Goal: Information Seeking & Learning: Learn about a topic

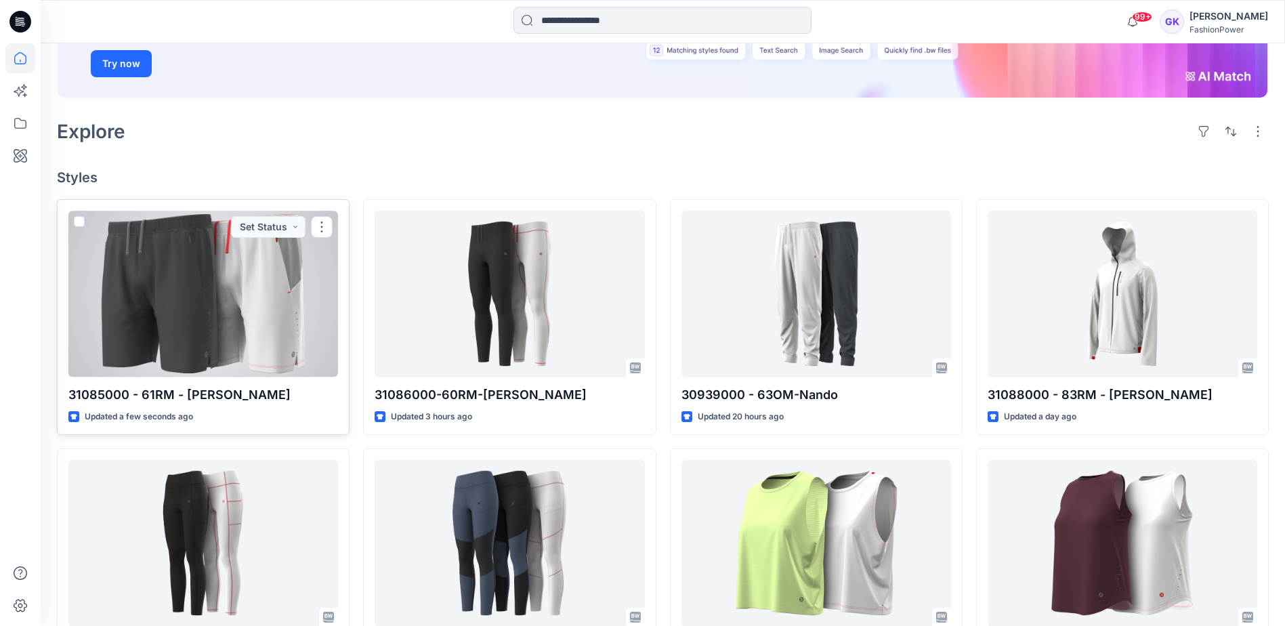
scroll to position [271, 0]
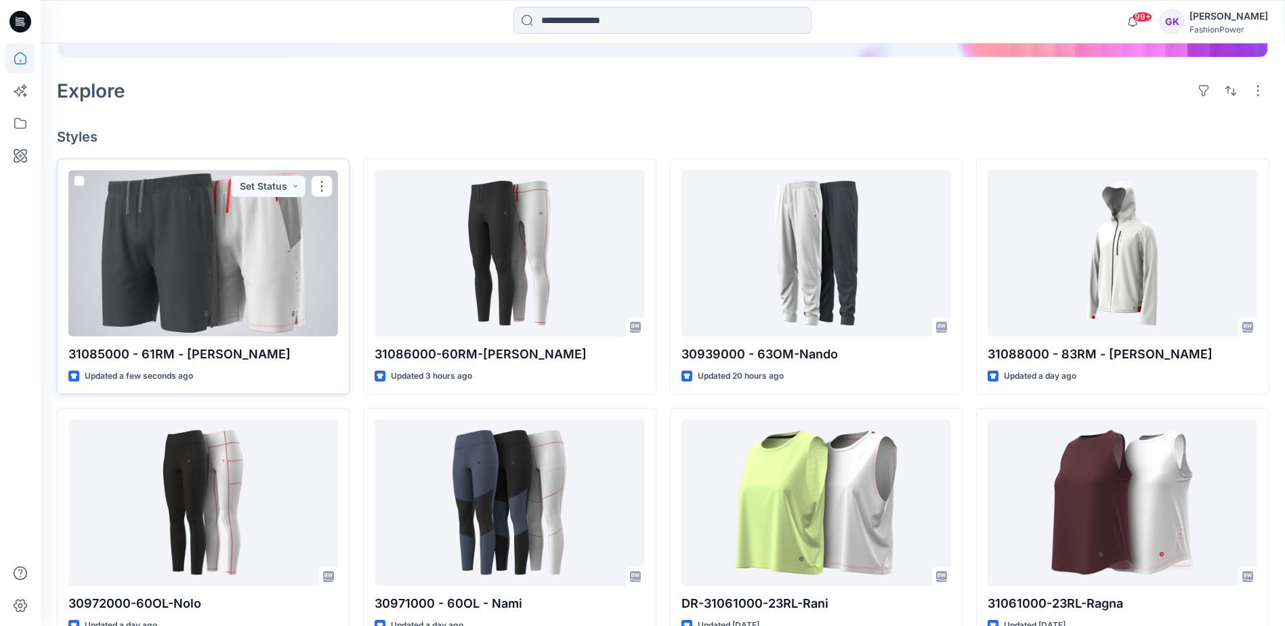
click at [198, 226] on div at bounding box center [203, 253] width 270 height 166
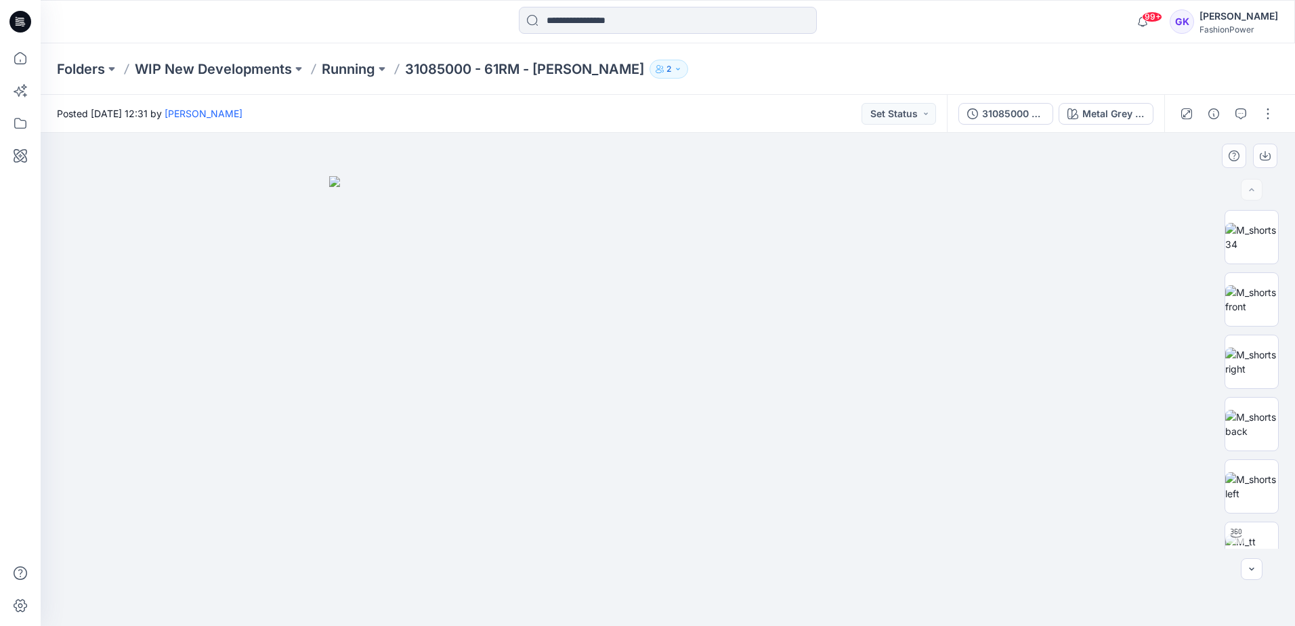
click at [593, 265] on img at bounding box center [667, 401] width 677 height 450
click at [1140, 308] on img at bounding box center [1251, 299] width 53 height 28
click at [1140, 151] on icon "button" at bounding box center [1265, 155] width 11 height 11
click at [1140, 150] on icon "button" at bounding box center [1265, 155] width 11 height 11
click at [1140, 414] on img at bounding box center [1251, 424] width 53 height 28
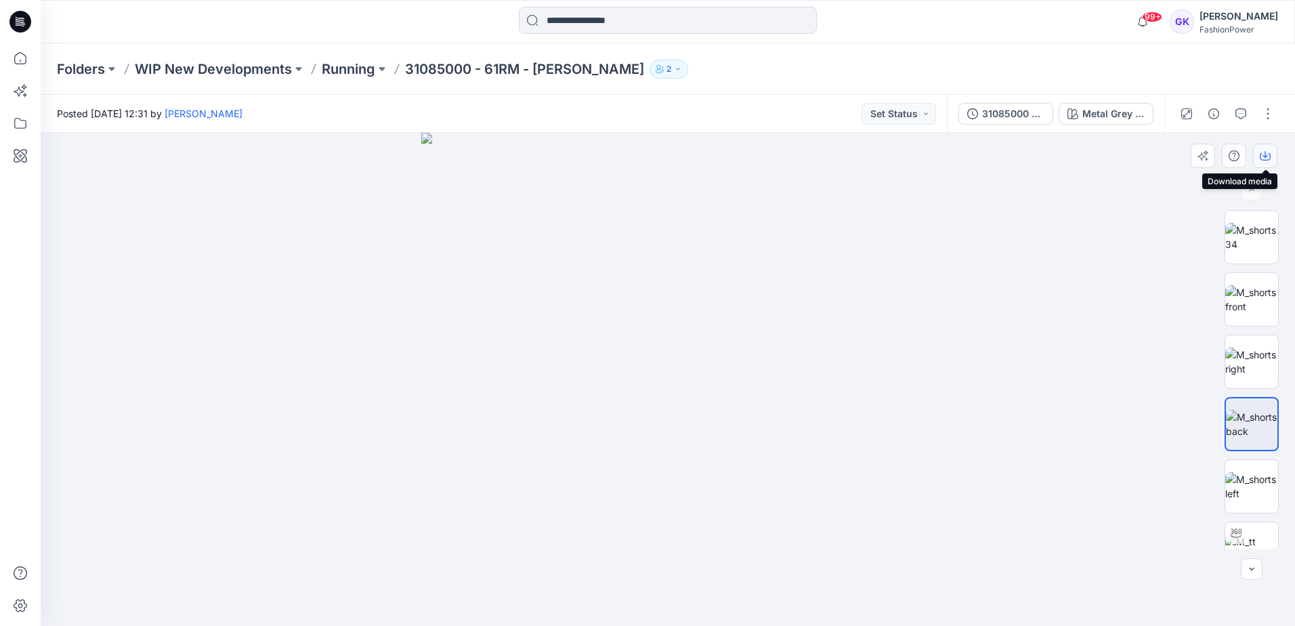
click at [1140, 154] on icon "button" at bounding box center [1265, 155] width 11 height 11
click at [1140, 484] on img at bounding box center [1251, 486] width 53 height 28
click at [1140, 155] on icon "button" at bounding box center [1265, 155] width 11 height 11
click at [980, 380] on div at bounding box center [668, 379] width 1255 height 493
click at [976, 348] on img at bounding box center [667, 274] width 915 height 705
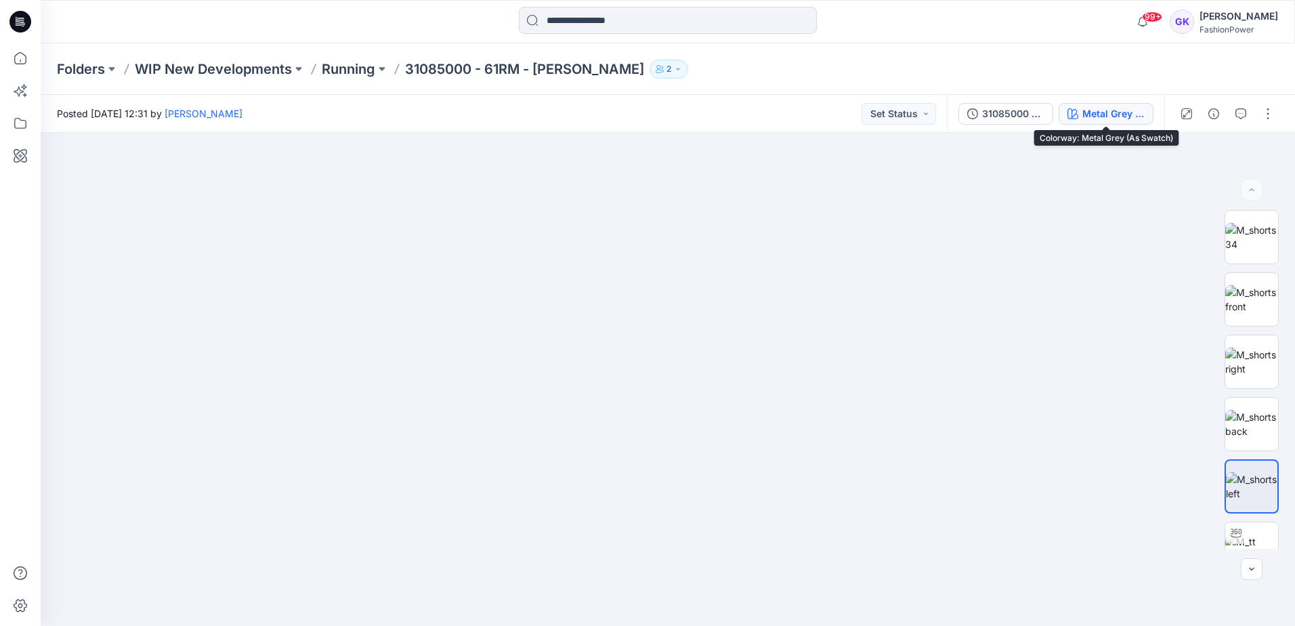
click at [1123, 114] on div "Metal Grey (As Swatch)" at bounding box center [1114, 113] width 62 height 15
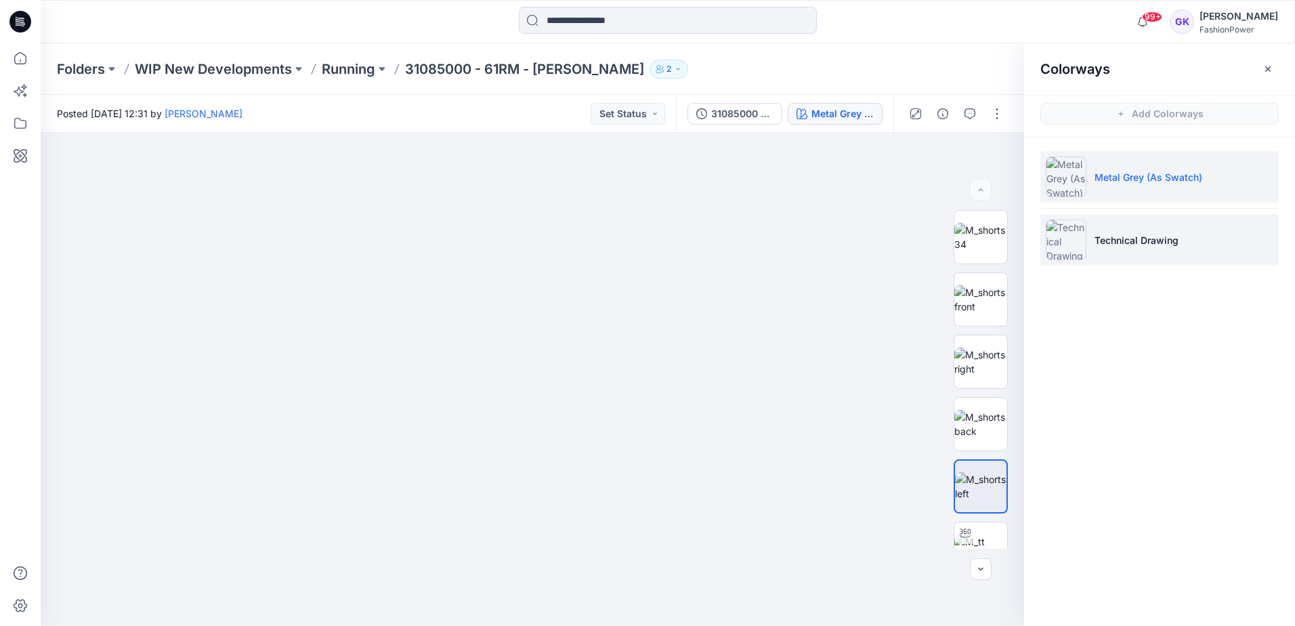
click at [1133, 234] on p "Technical Drawing" at bounding box center [1137, 240] width 84 height 14
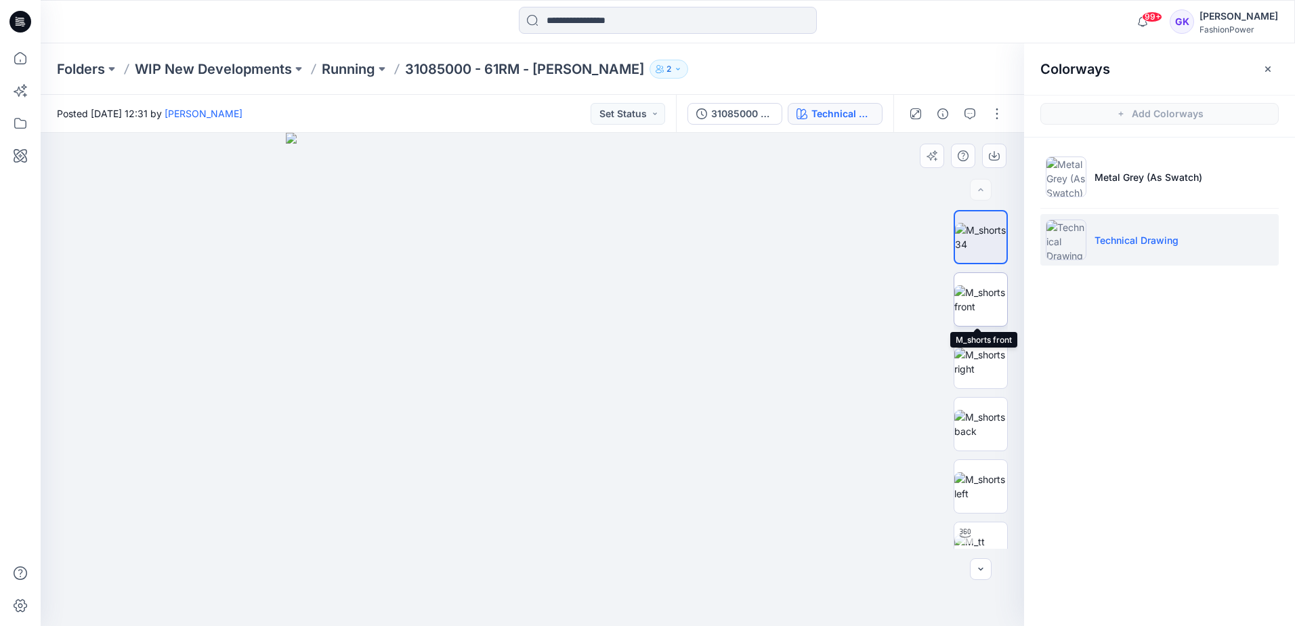
click at [980, 306] on img at bounding box center [981, 299] width 53 height 28
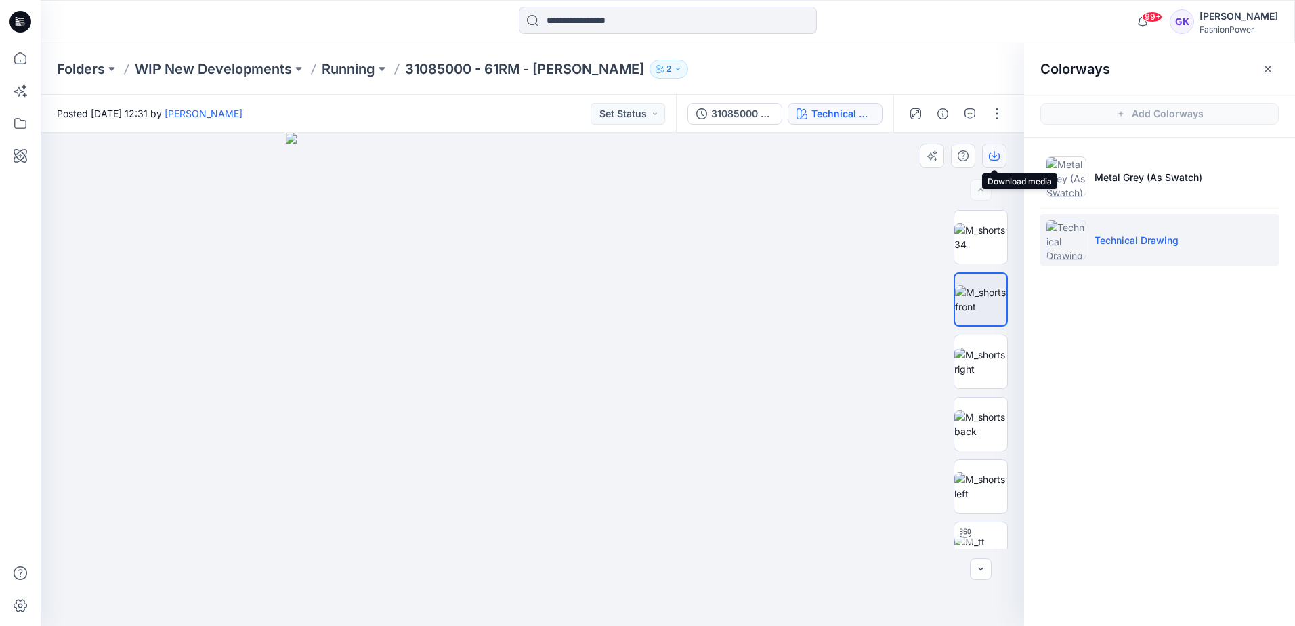
click at [995, 156] on icon "button" at bounding box center [994, 154] width 5 height 7
click at [974, 365] on img at bounding box center [981, 362] width 53 height 28
click at [992, 158] on icon "button" at bounding box center [994, 155] width 11 height 11
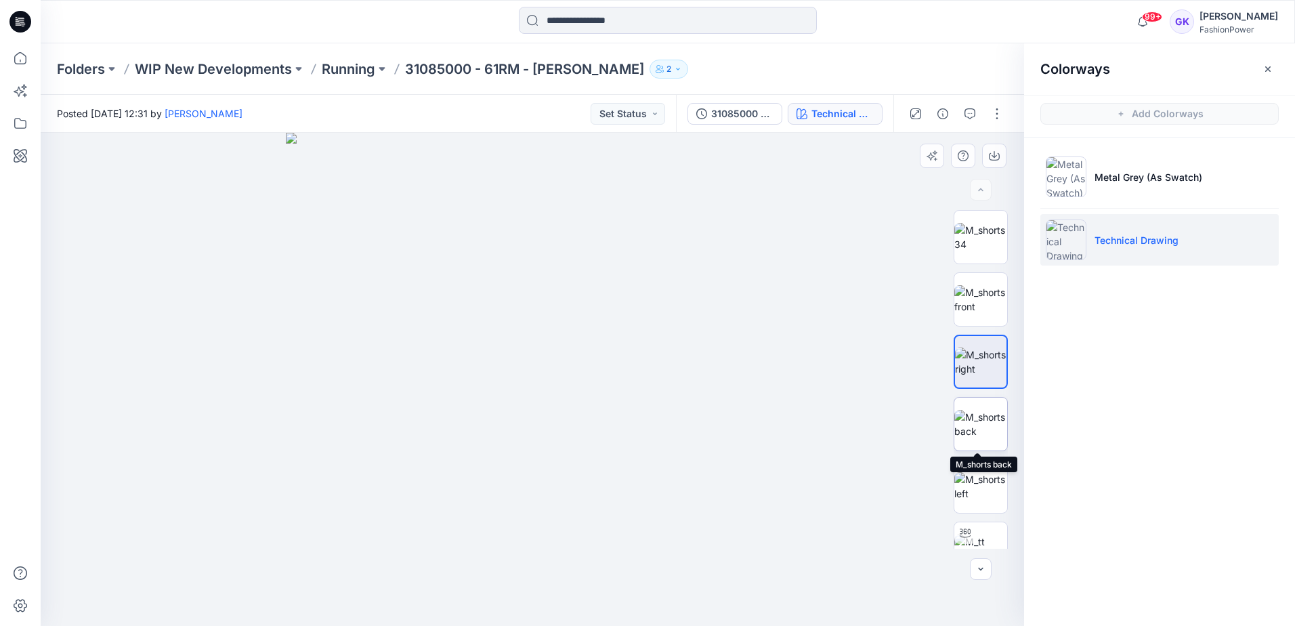
click at [982, 438] on img at bounding box center [981, 424] width 53 height 28
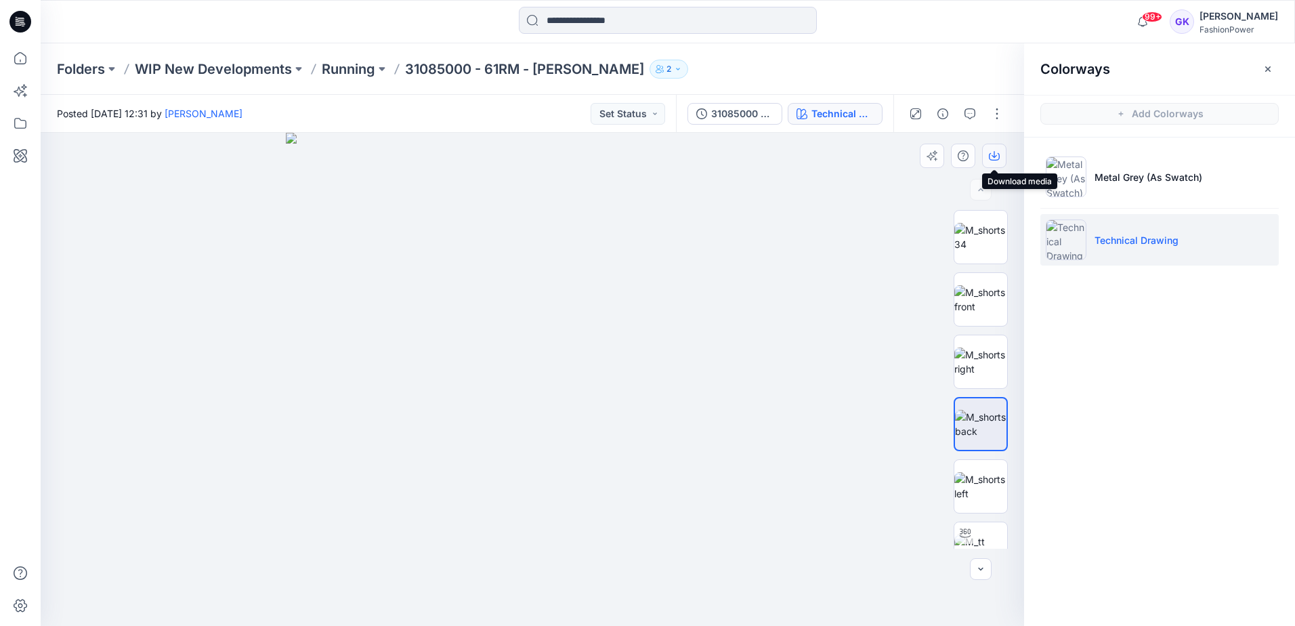
click at [997, 156] on icon "button" at bounding box center [994, 155] width 11 height 11
click at [973, 478] on img at bounding box center [981, 486] width 53 height 28
click at [1001, 157] on button "button" at bounding box center [994, 156] width 24 height 24
drag, startPoint x: 1196, startPoint y: 495, endPoint x: 1290, endPoint y: 430, distance: 113.9
click at [1140, 495] on div "Colorways Add Colorways Metal Grey (As Swatch) Technical Drawing" at bounding box center [1159, 334] width 271 height 583
